Goal: Task Accomplishment & Management: Manage account settings

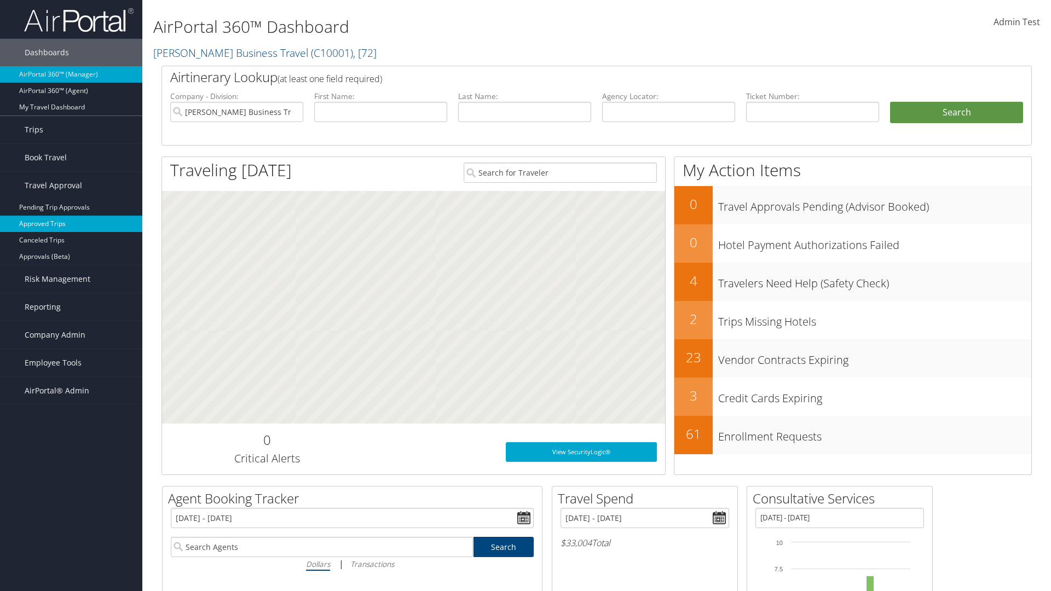
click at [71, 224] on link "Approved Trips" at bounding box center [71, 224] width 142 height 16
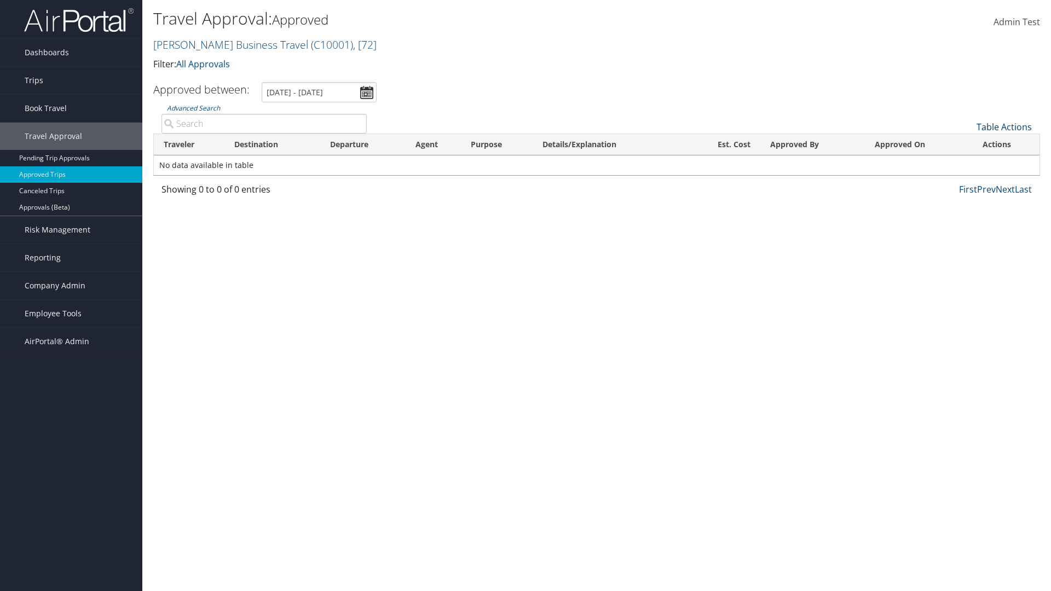
click at [1004, 127] on link "Table Actions" at bounding box center [1003, 127] width 55 height 12
click at [967, 144] on link "Download Report" at bounding box center [967, 144] width 144 height 19
click at [1004, 127] on link "Table Actions" at bounding box center [1003, 127] width 55 height 12
click at [967, 163] on link "Column Visibility" at bounding box center [967, 162] width 144 height 19
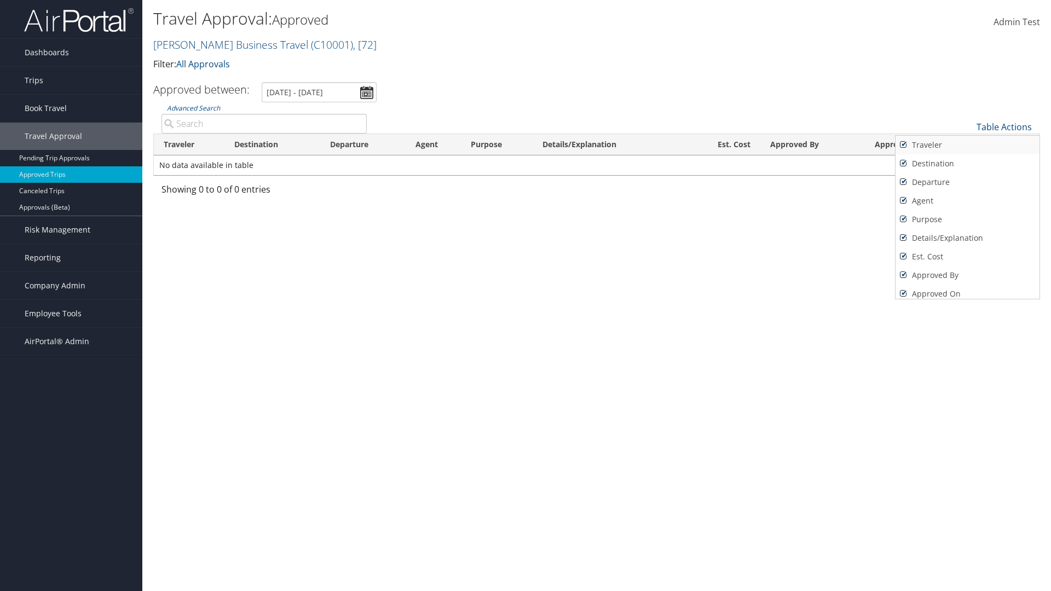
click at [967, 145] on link "Traveler" at bounding box center [967, 145] width 144 height 19
click at [967, 164] on link "Destination" at bounding box center [967, 163] width 144 height 19
click at [967, 182] on link "Departure" at bounding box center [967, 182] width 144 height 19
click at [967, 201] on link "Agent" at bounding box center [967, 201] width 144 height 19
click at [967, 219] on link "Purpose" at bounding box center [967, 219] width 144 height 19
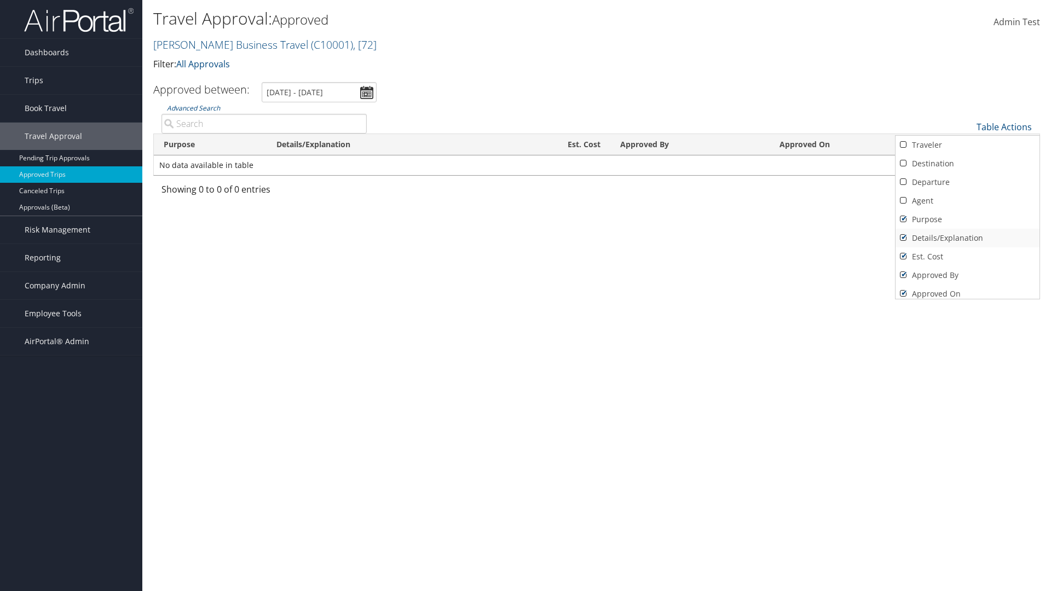
click at [967, 238] on link "Details/Explanation" at bounding box center [967, 238] width 144 height 19
click at [967, 257] on link "Est. Cost" at bounding box center [967, 256] width 144 height 19
click at [967, 275] on link "Approved By" at bounding box center [967, 275] width 144 height 19
click at [967, 290] on link "Approved On" at bounding box center [967, 294] width 144 height 19
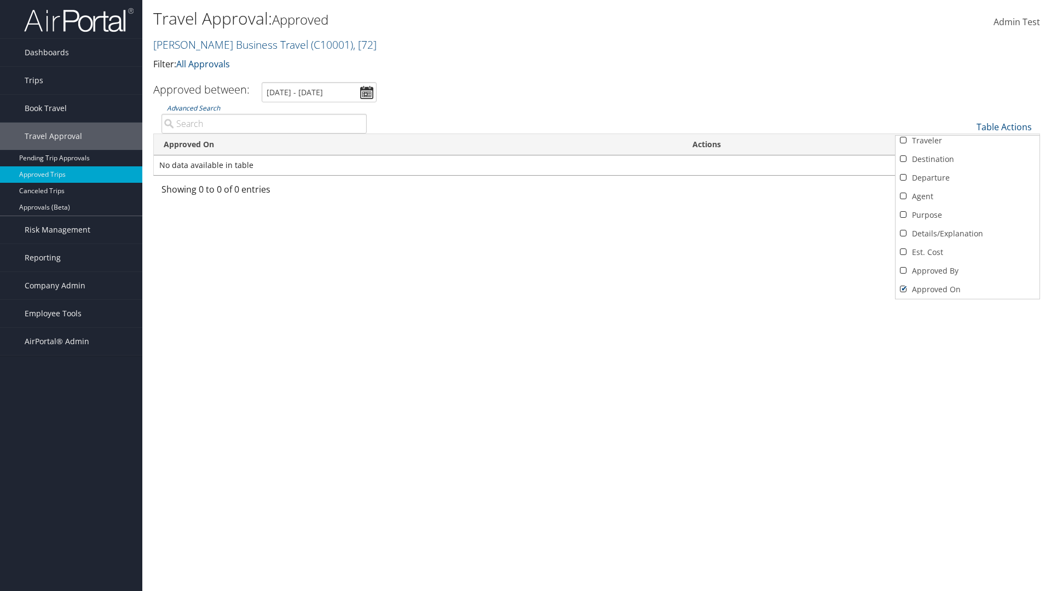
click at [525, 296] on div at bounding box center [525, 295] width 1051 height 591
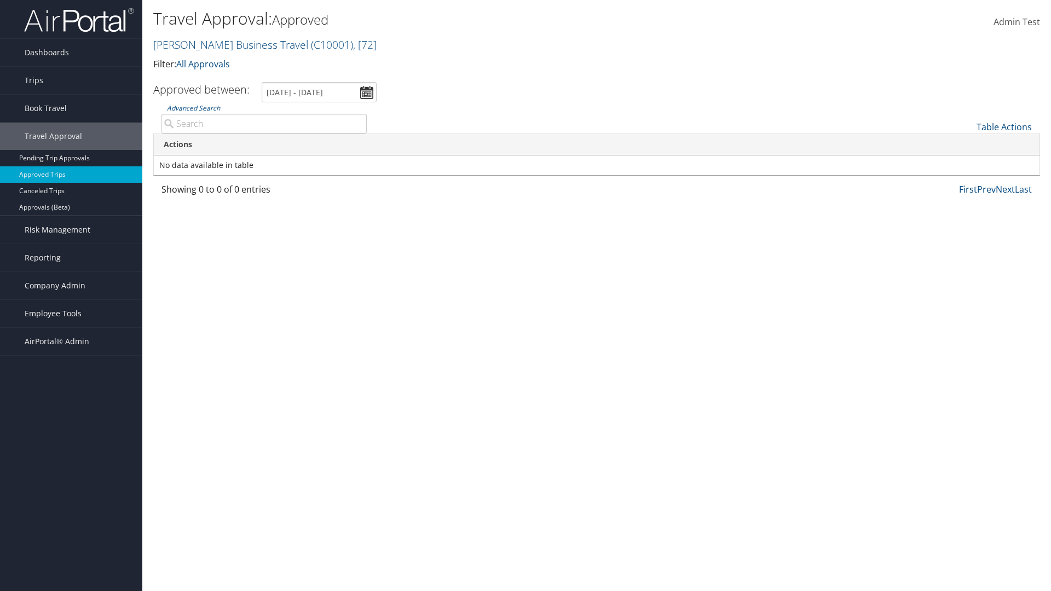
scroll to position [13, 0]
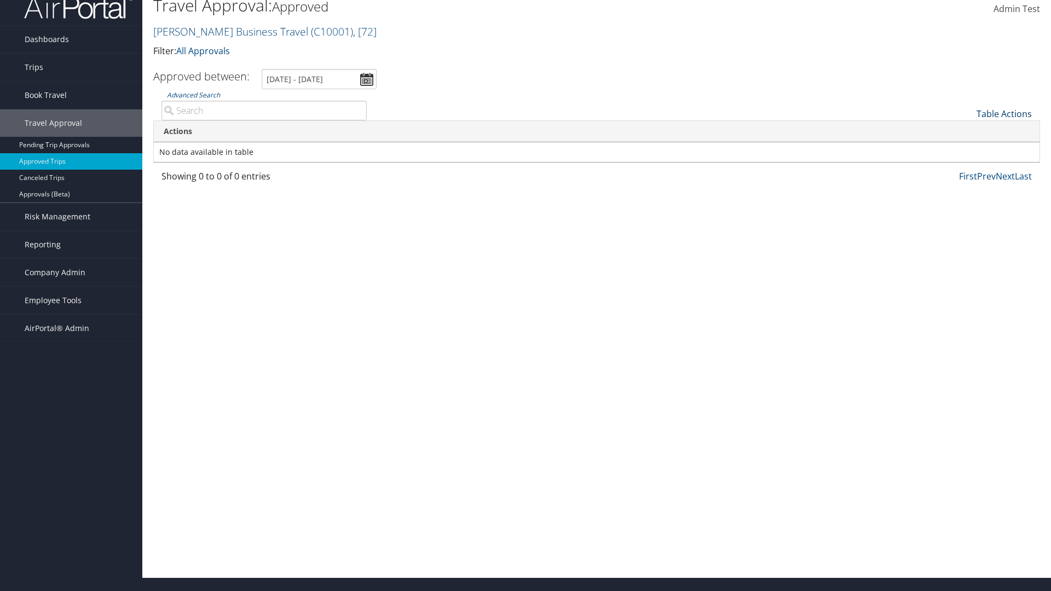
click at [1004, 114] on link "Table Actions" at bounding box center [1003, 114] width 55 height 12
click at [967, 149] on link "Column Visibility" at bounding box center [967, 149] width 144 height 19
click at [967, 132] on link "Traveler" at bounding box center [967, 132] width 144 height 19
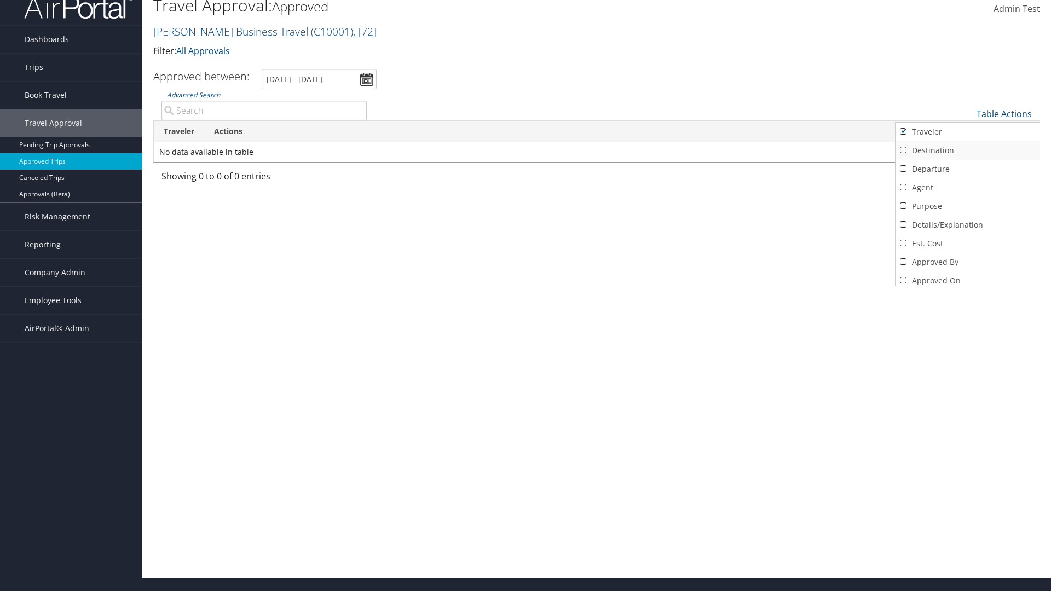
click at [967, 151] on link "Destination" at bounding box center [967, 150] width 144 height 19
click at [967, 169] on link "Departure" at bounding box center [967, 169] width 144 height 19
click at [967, 188] on link "Agent" at bounding box center [967, 187] width 144 height 19
click at [967, 206] on link "Purpose" at bounding box center [967, 206] width 144 height 19
click at [967, 225] on link "Details/Explanation" at bounding box center [967, 225] width 144 height 19
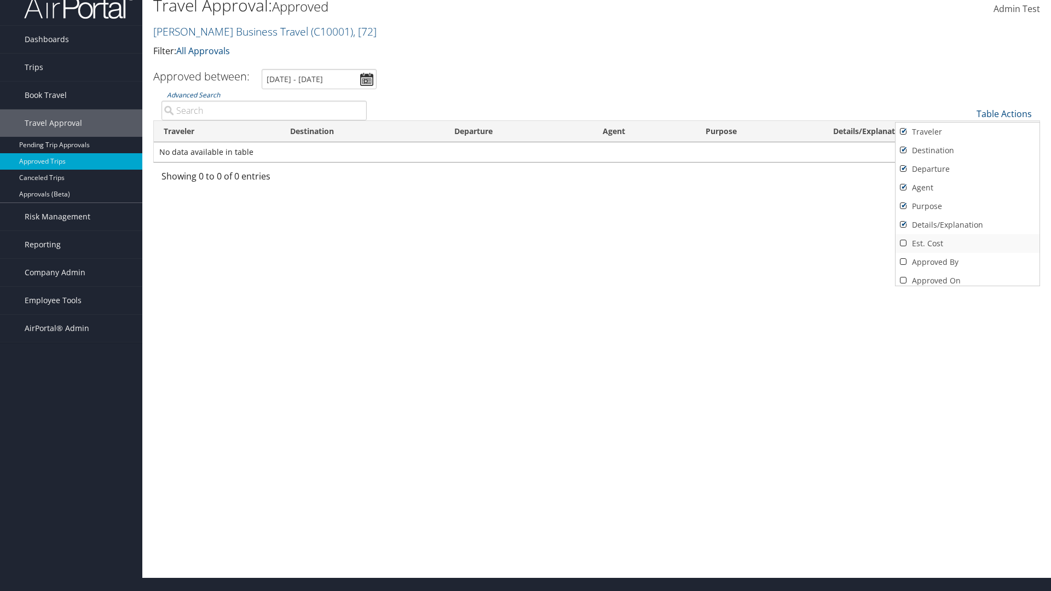
click at [967, 244] on link "Est. Cost" at bounding box center [967, 243] width 144 height 19
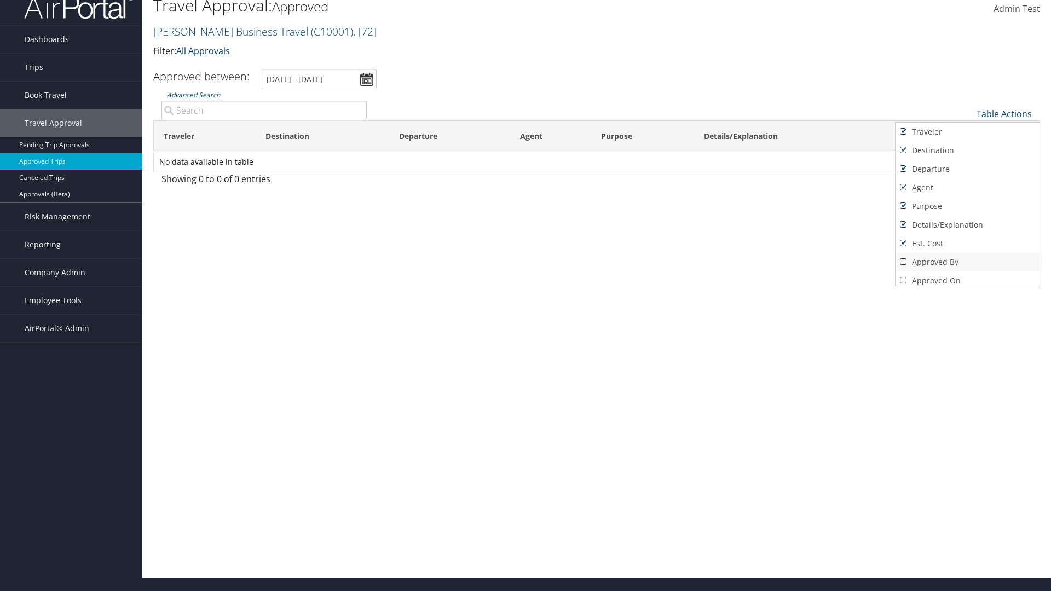
click at [967, 262] on link "Approved By" at bounding box center [967, 262] width 144 height 19
click at [967, 276] on link "Approved On" at bounding box center [967, 280] width 144 height 19
click at [525, 296] on div at bounding box center [525, 295] width 1051 height 591
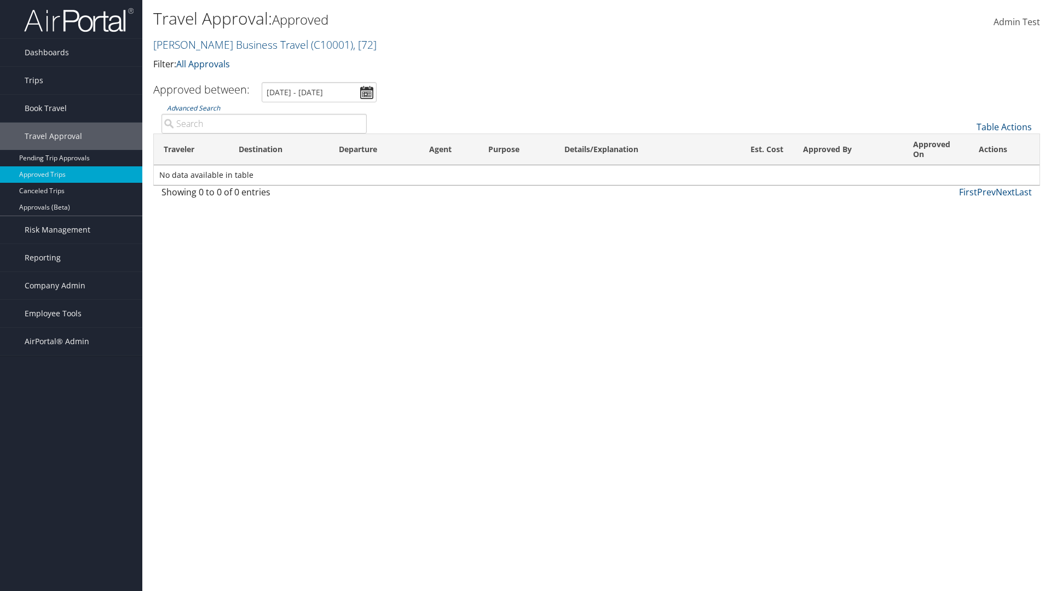
scroll to position [13, 0]
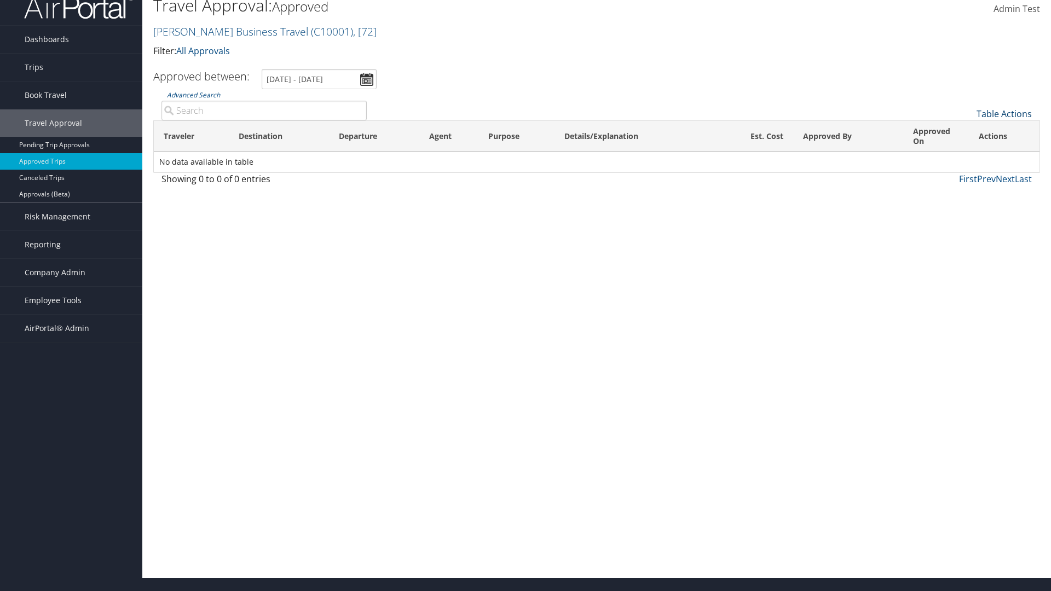
click at [1004, 114] on link "Table Actions" at bounding box center [1003, 114] width 55 height 12
